Goal: Find specific page/section: Find specific page/section

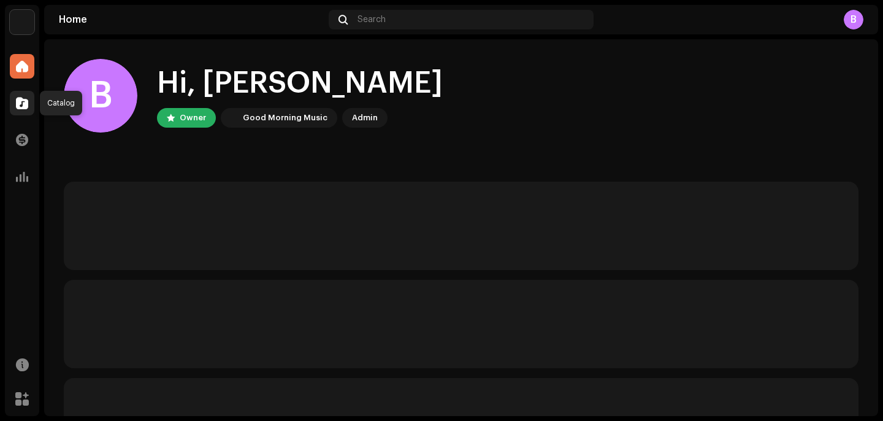
click at [21, 106] on span at bounding box center [22, 103] width 12 height 10
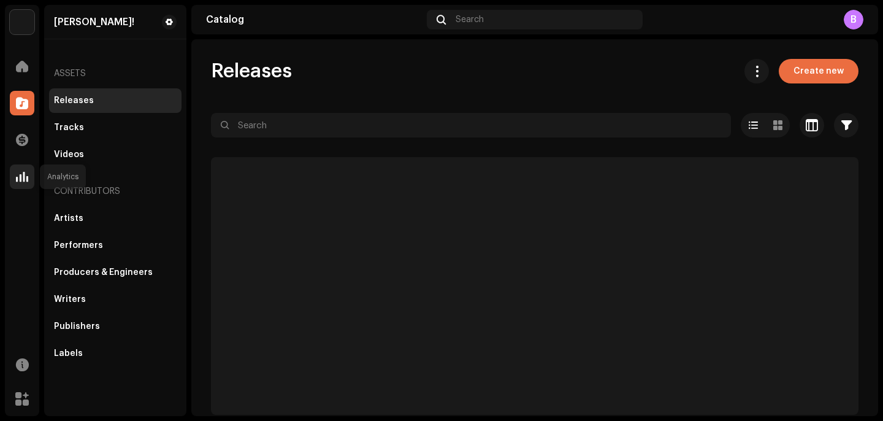
click at [23, 176] on span at bounding box center [22, 177] width 12 height 10
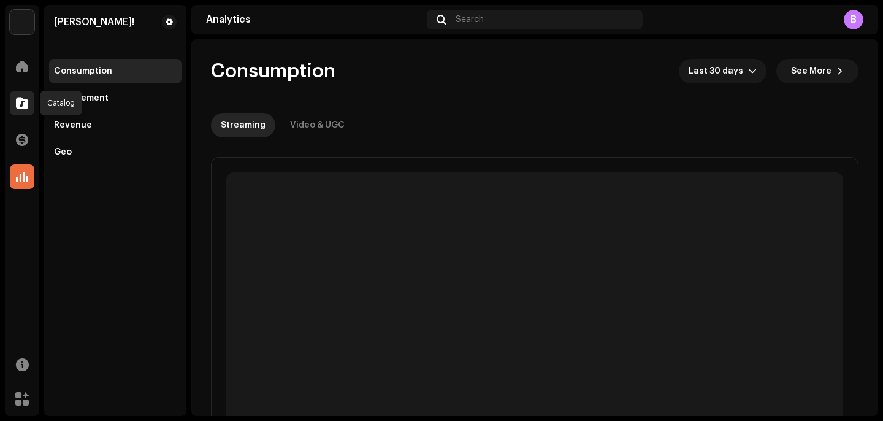
click at [20, 102] on span at bounding box center [22, 103] width 12 height 10
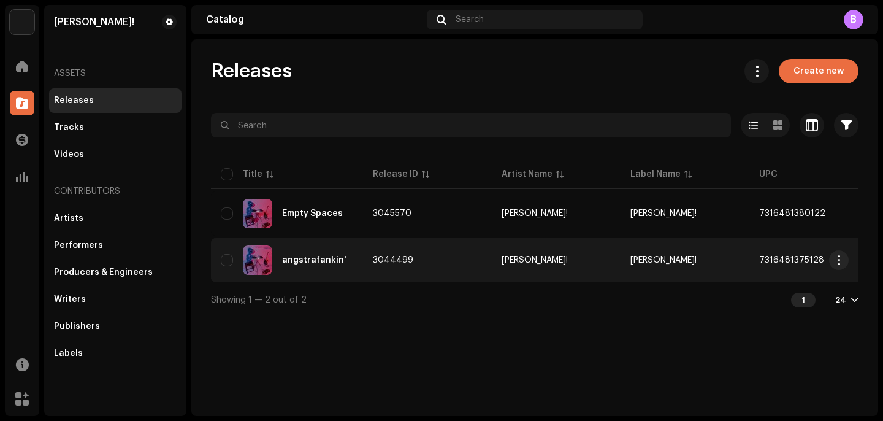
click at [366, 261] on td "3044499" at bounding box center [427, 260] width 129 height 44
